Goal: Find specific page/section: Find specific page/section

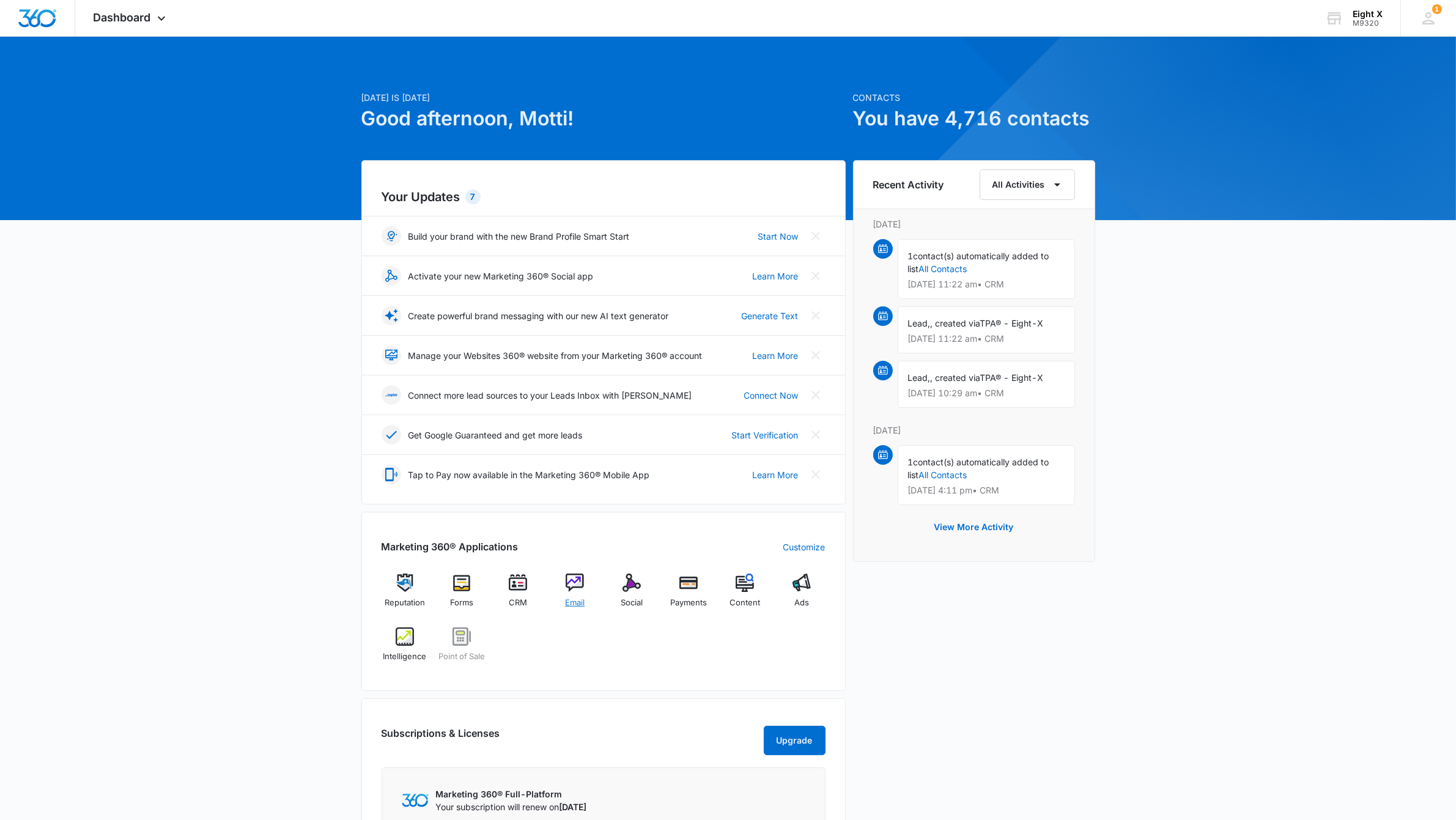
click at [570, 587] on img at bounding box center [574, 582] width 18 height 18
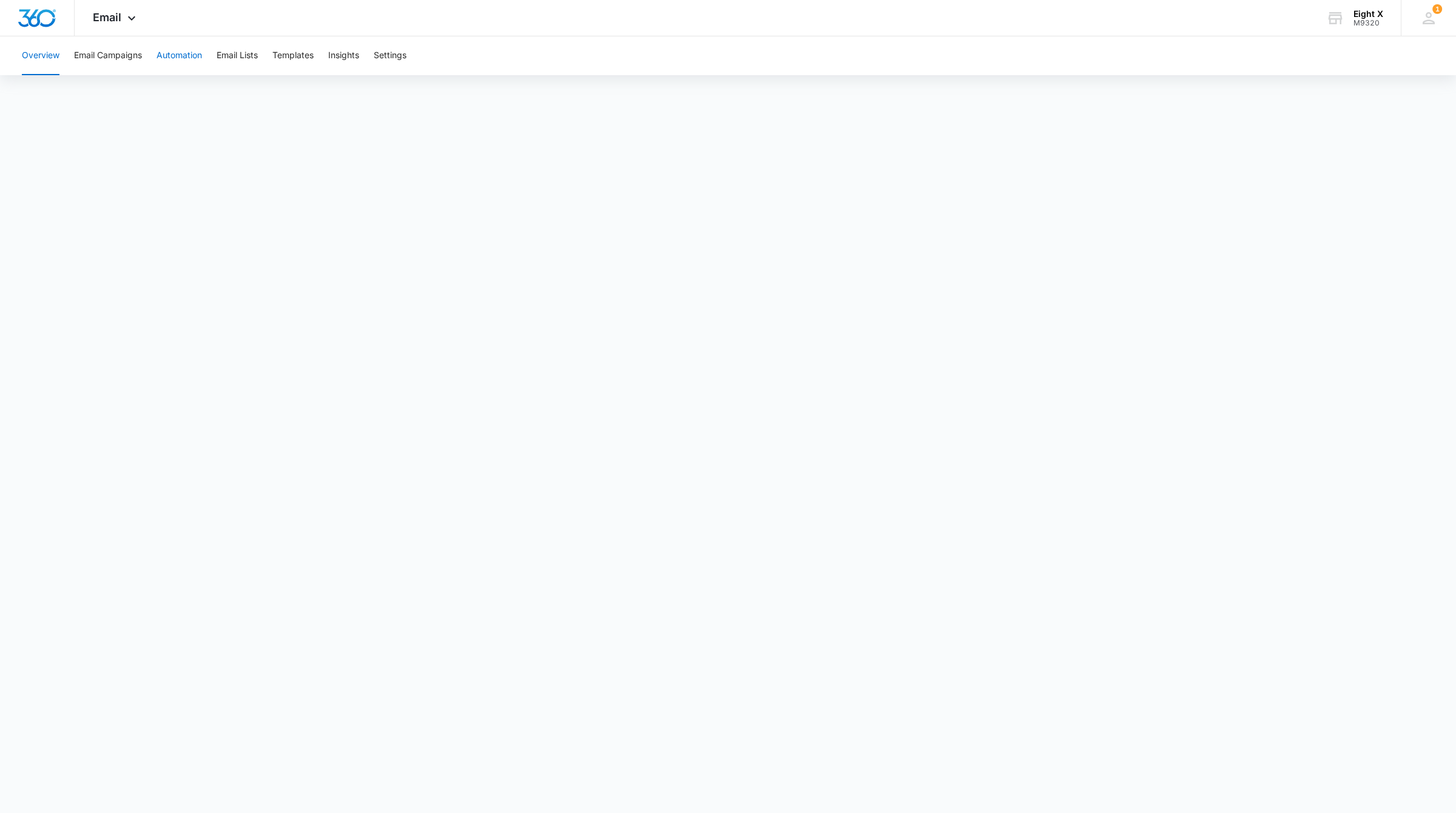
click at [168, 58] on button "Automation" at bounding box center [179, 56] width 45 height 39
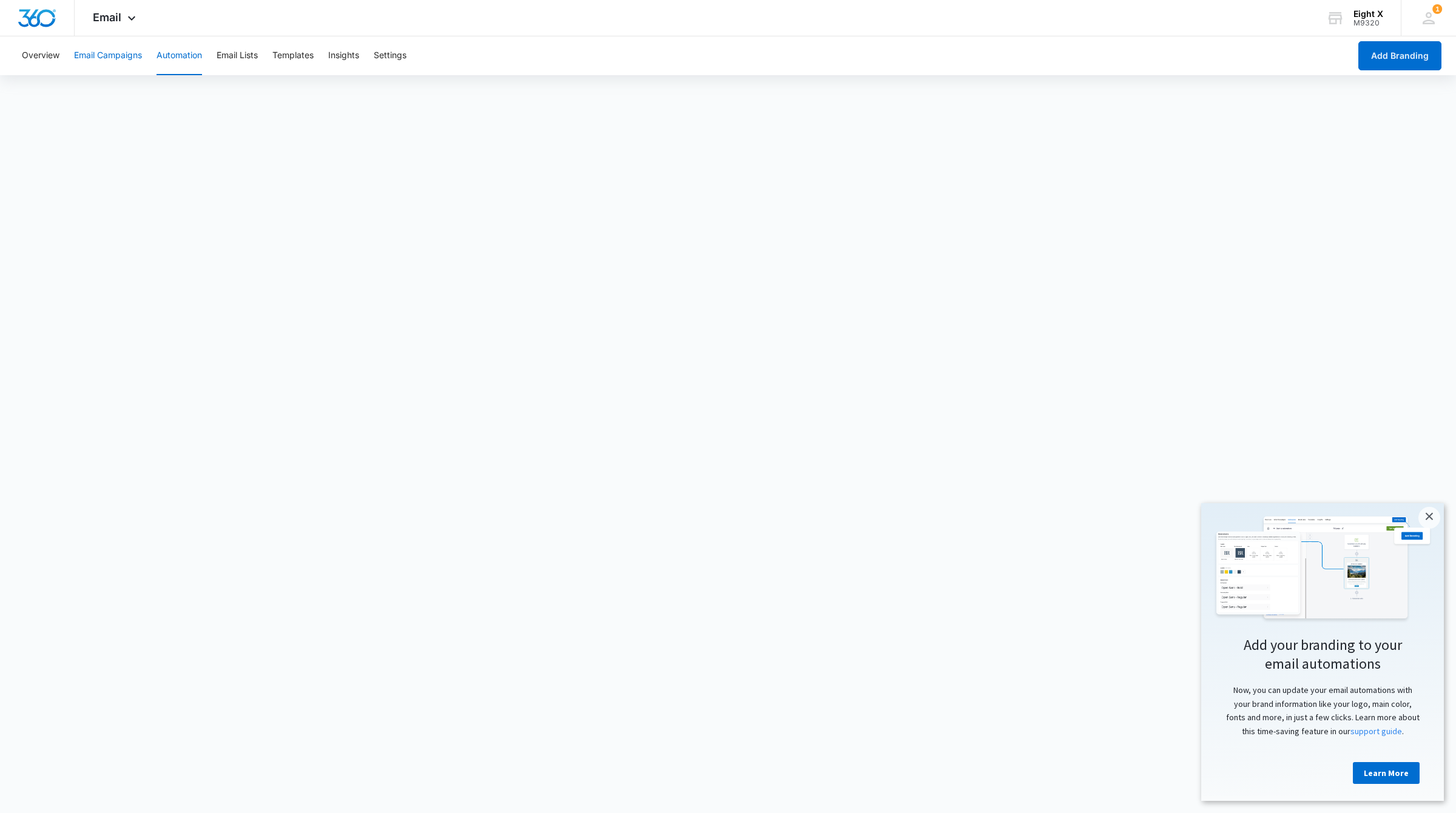
click at [130, 50] on button "Email Campaigns" at bounding box center [108, 56] width 68 height 39
